Goal: Task Accomplishment & Management: Book appointment/travel/reservation

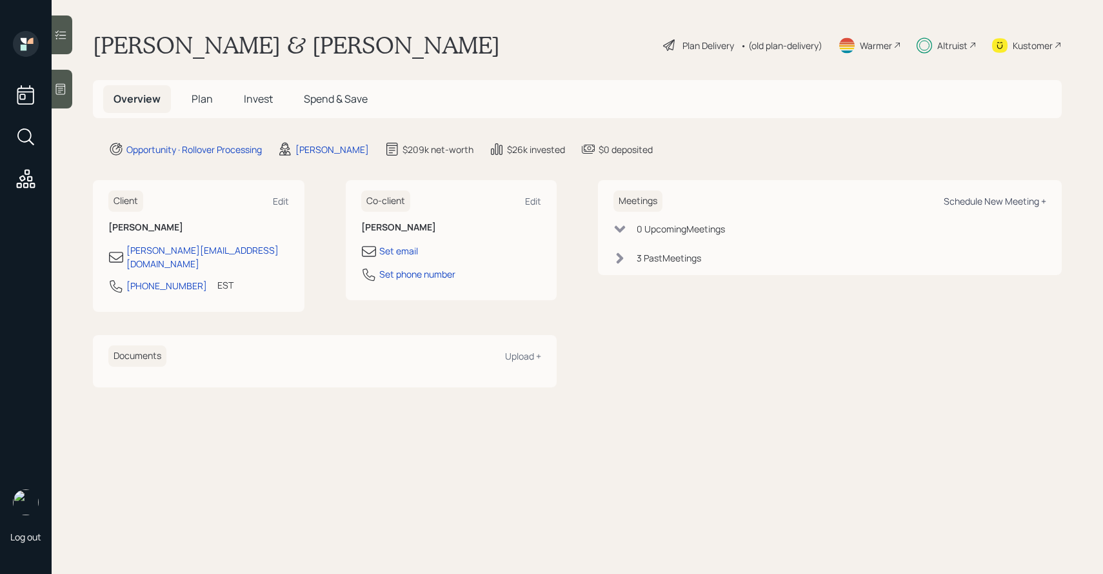
click at [964, 201] on div "Schedule New Meeting +" at bounding box center [995, 201] width 103 height 12
select select "0b795ae8-1863-4763-b3fc-5d179ee76cb1"
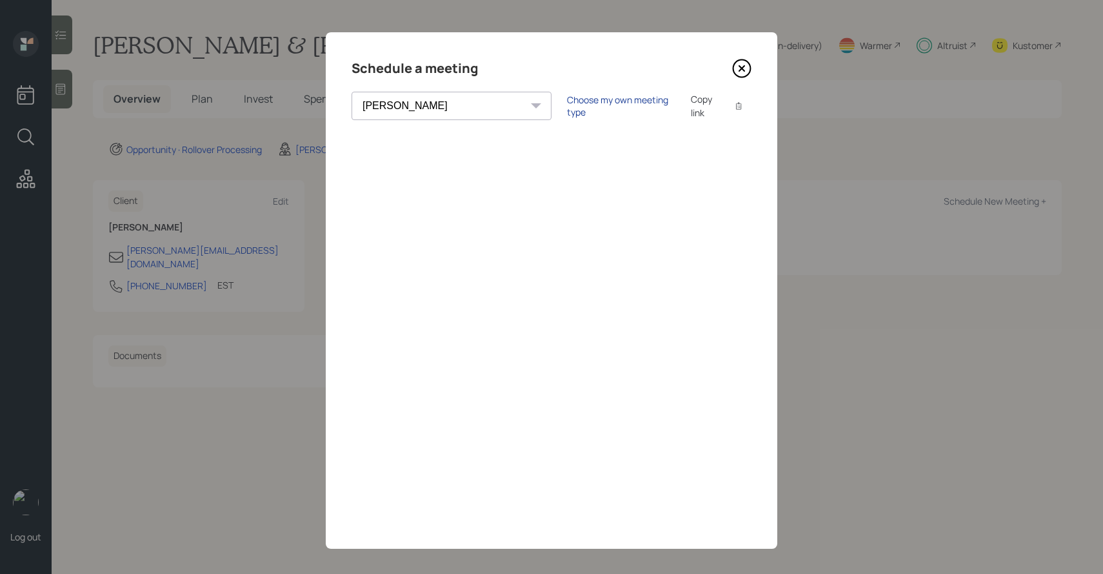
click at [567, 107] on div "Choose my own meeting type" at bounding box center [621, 106] width 108 height 25
